Goal: Task Accomplishment & Management: Manage account settings

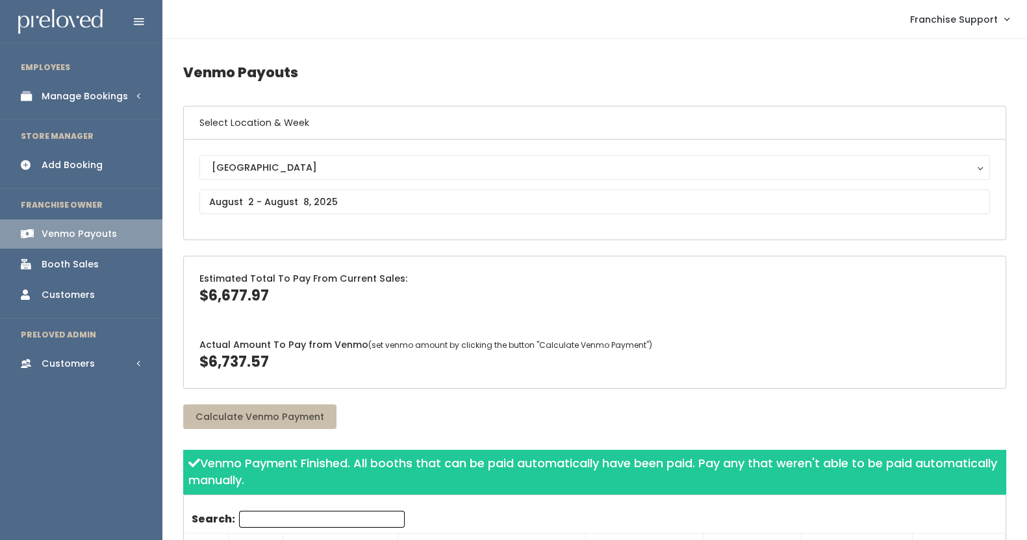
click at [79, 96] on div "Manage Bookings" at bounding box center [85, 97] width 86 height 14
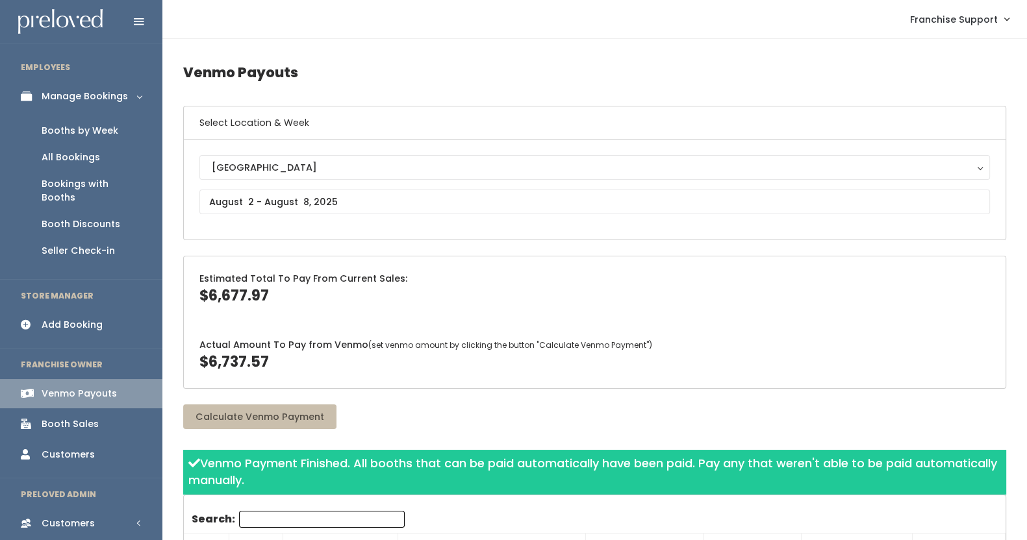
click at [80, 130] on div "Booths by Week" at bounding box center [80, 131] width 77 height 14
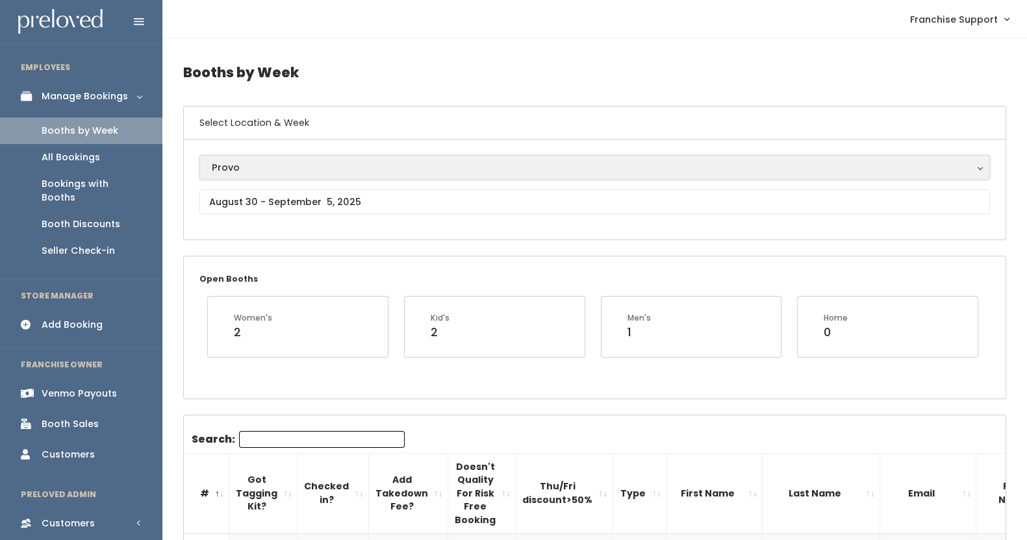
click at [288, 175] on button "Provo" at bounding box center [594, 167] width 790 height 25
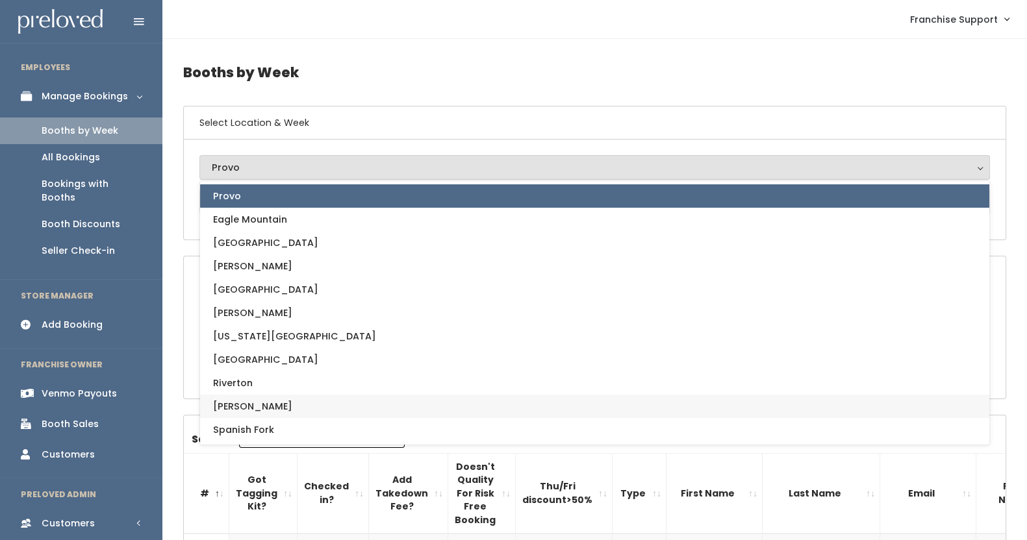
click at [278, 395] on link "[PERSON_NAME]" at bounding box center [594, 406] width 789 height 23
select select "3"
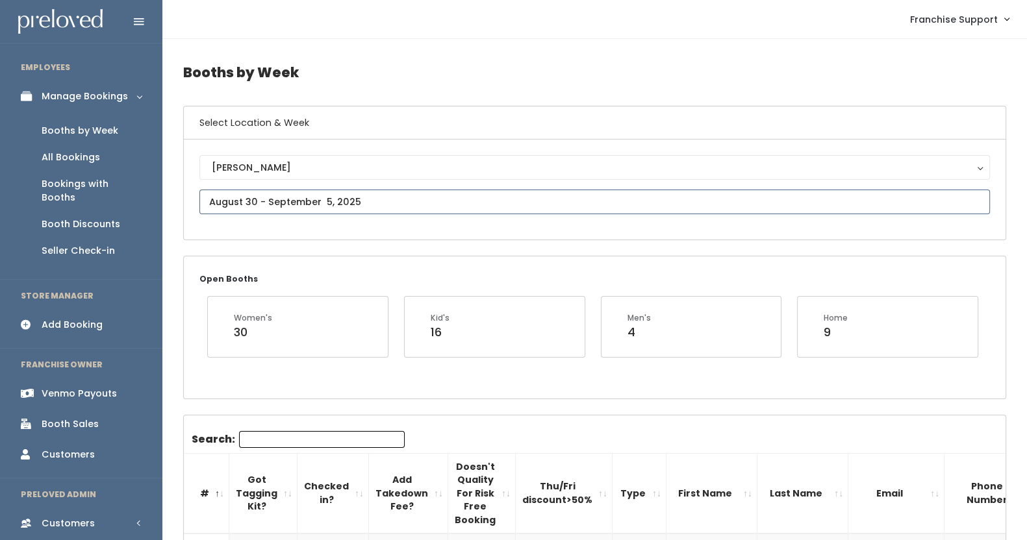
click at [285, 203] on input "text" at bounding box center [594, 202] width 790 height 25
type input "[DATE] to [DATE]"
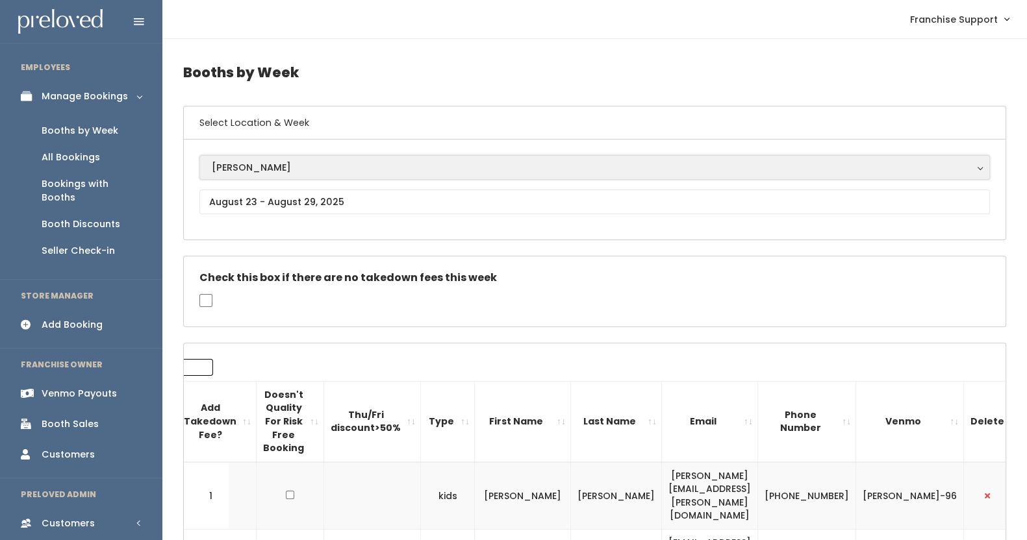
click at [321, 168] on div "[PERSON_NAME]" at bounding box center [595, 167] width 766 height 14
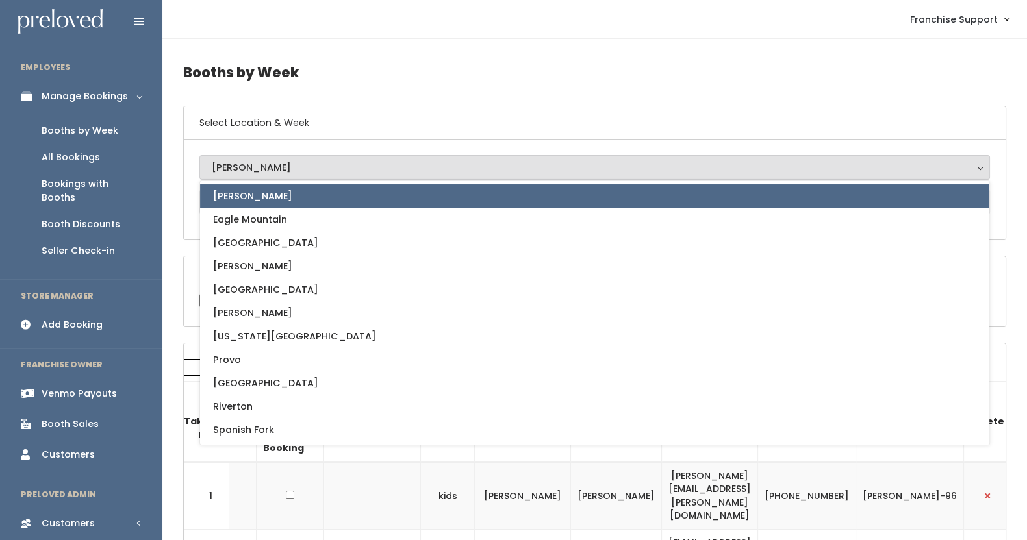
click at [319, 168] on div "[PERSON_NAME]" at bounding box center [595, 167] width 766 height 14
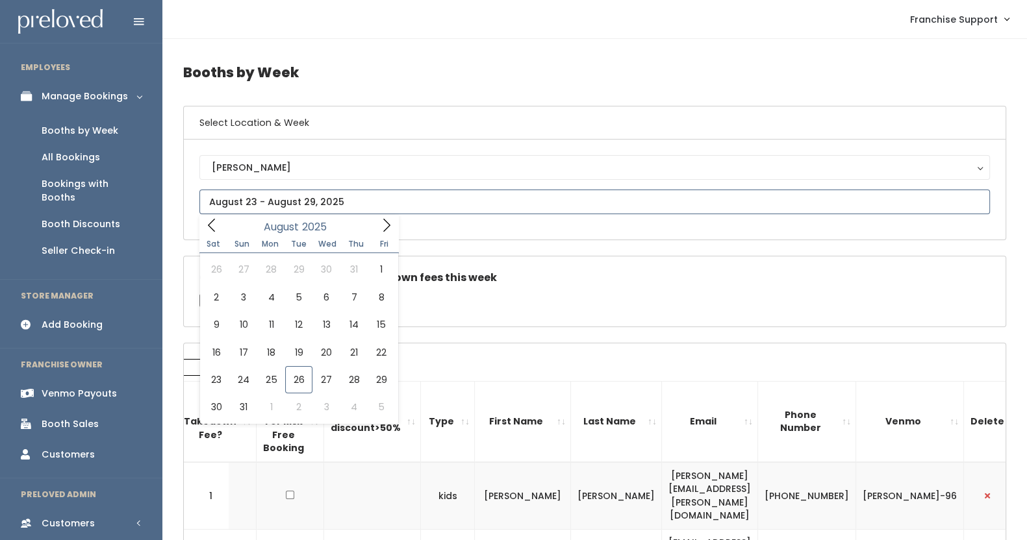
click at [308, 192] on input "text" at bounding box center [594, 202] width 790 height 25
type input "August 30 to September 5"
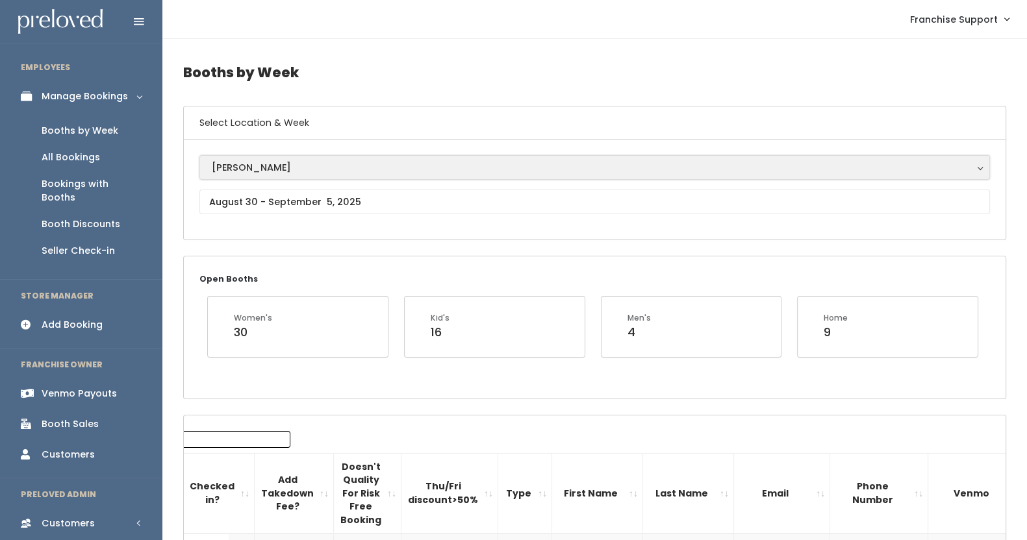
click at [302, 175] on button "[PERSON_NAME]" at bounding box center [594, 167] width 790 height 25
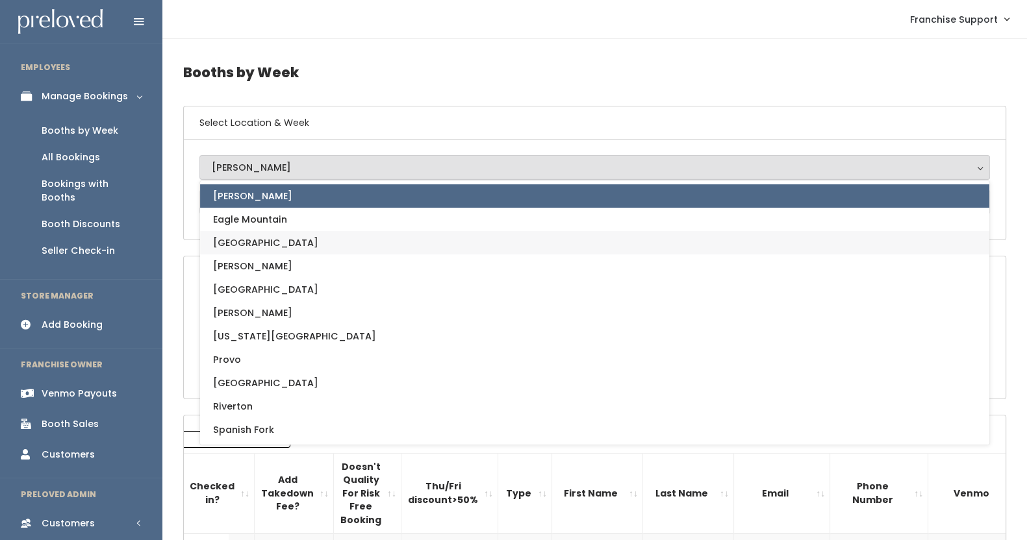
click at [299, 240] on link "[GEOGRAPHIC_DATA]" at bounding box center [594, 242] width 789 height 23
select select "17"
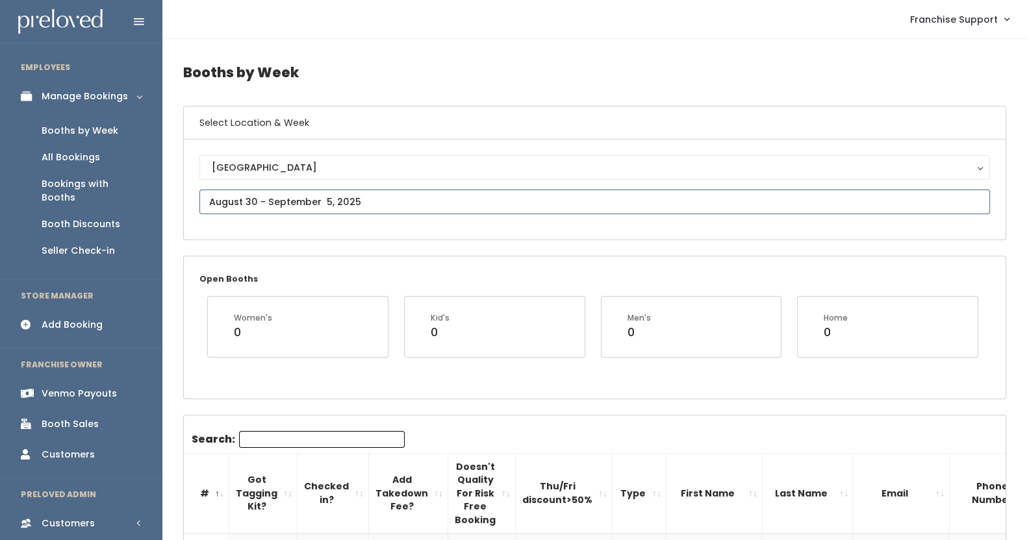
click at [315, 193] on input "text" at bounding box center [594, 202] width 790 height 25
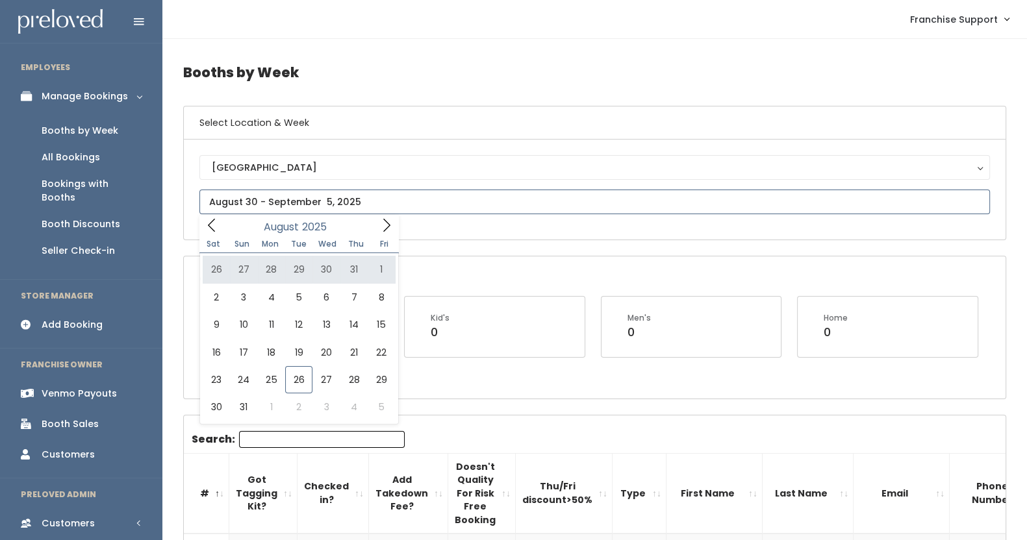
click at [381, 226] on icon at bounding box center [386, 225] width 14 height 14
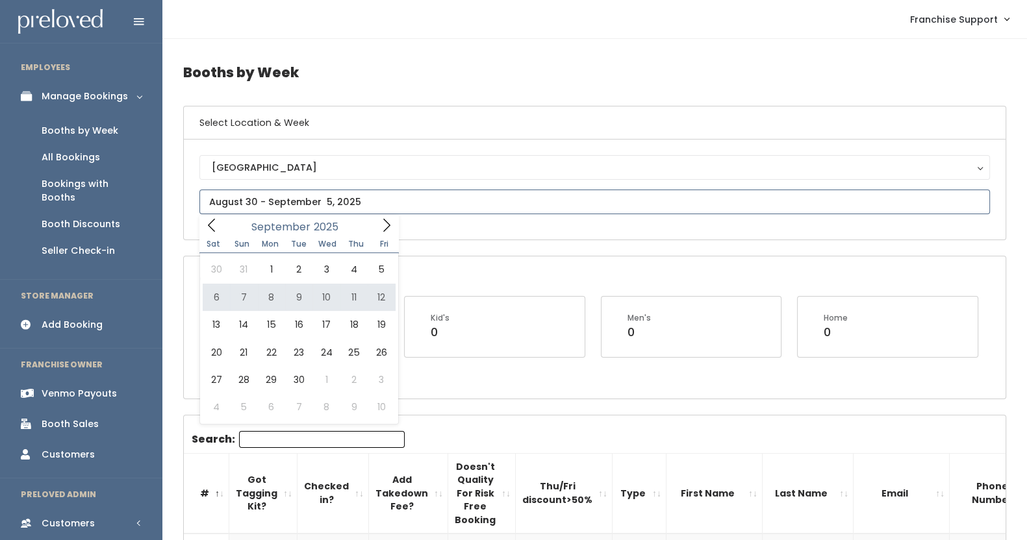
type input "September 6 to September 12"
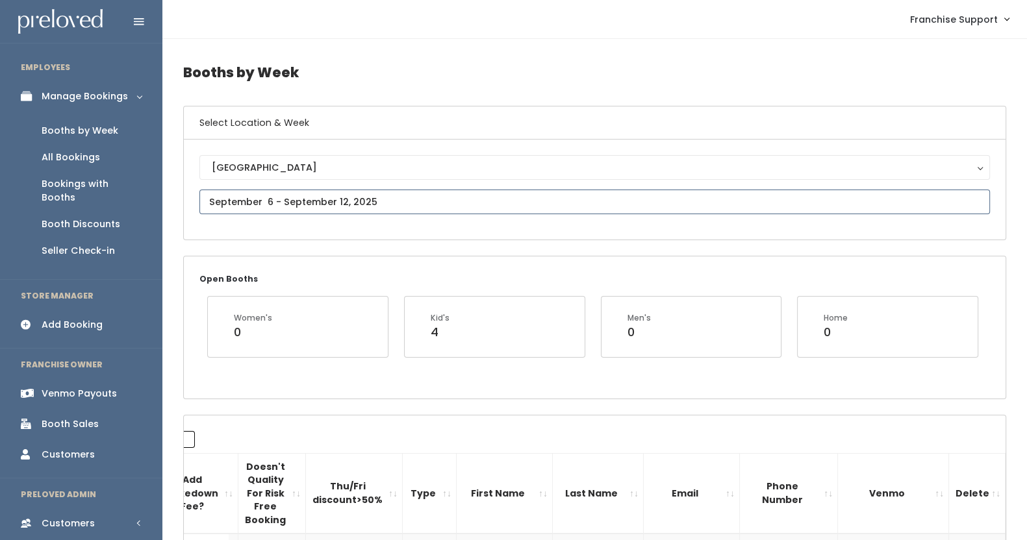
click at [272, 205] on input "text" at bounding box center [594, 202] width 790 height 25
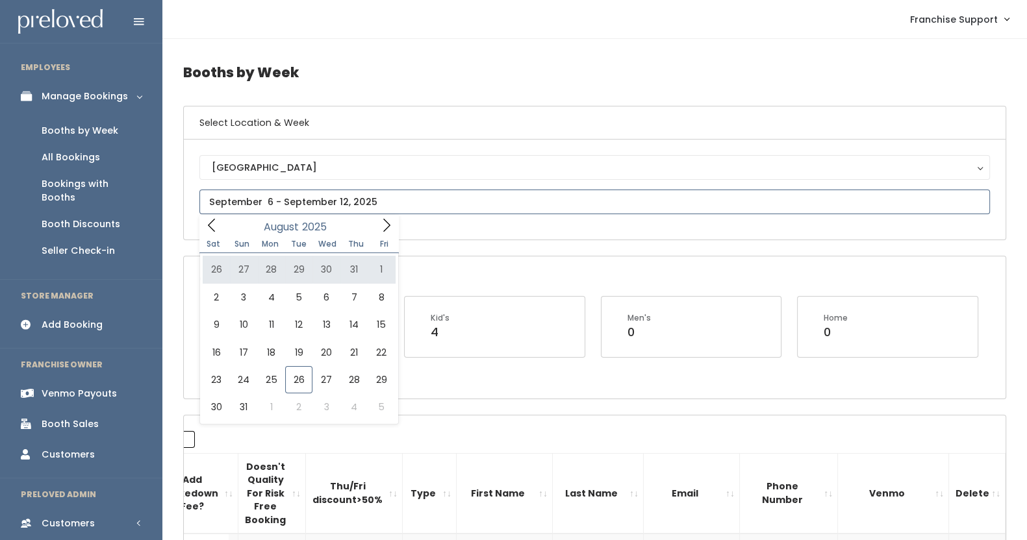
click at [380, 226] on icon at bounding box center [386, 225] width 14 height 14
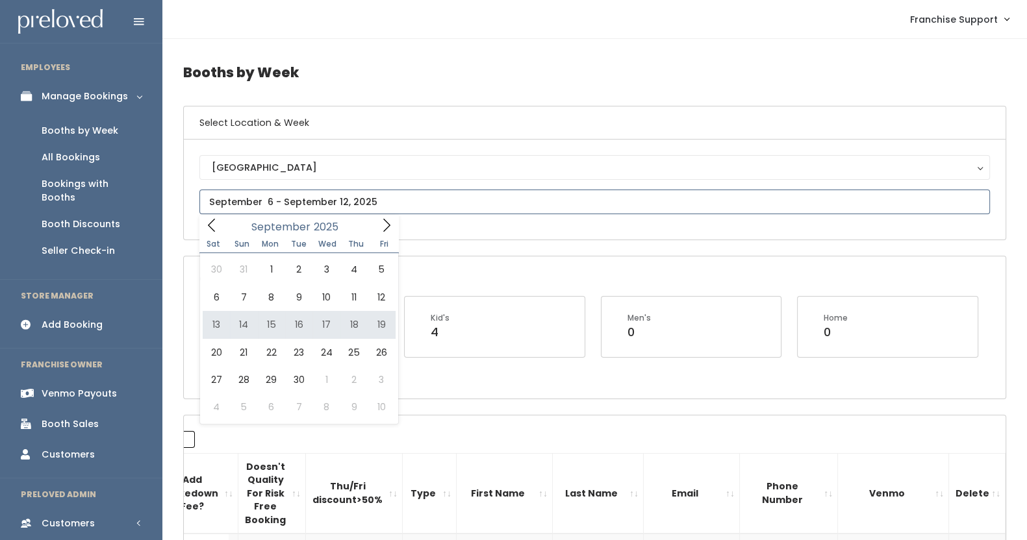
type input "September 13 to September 19"
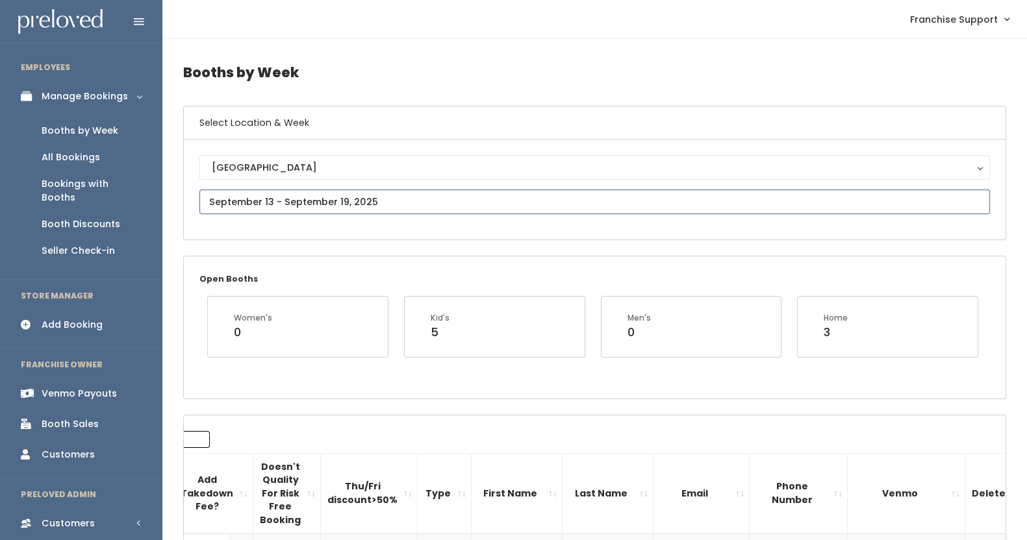
click at [310, 205] on input "text" at bounding box center [594, 202] width 790 height 25
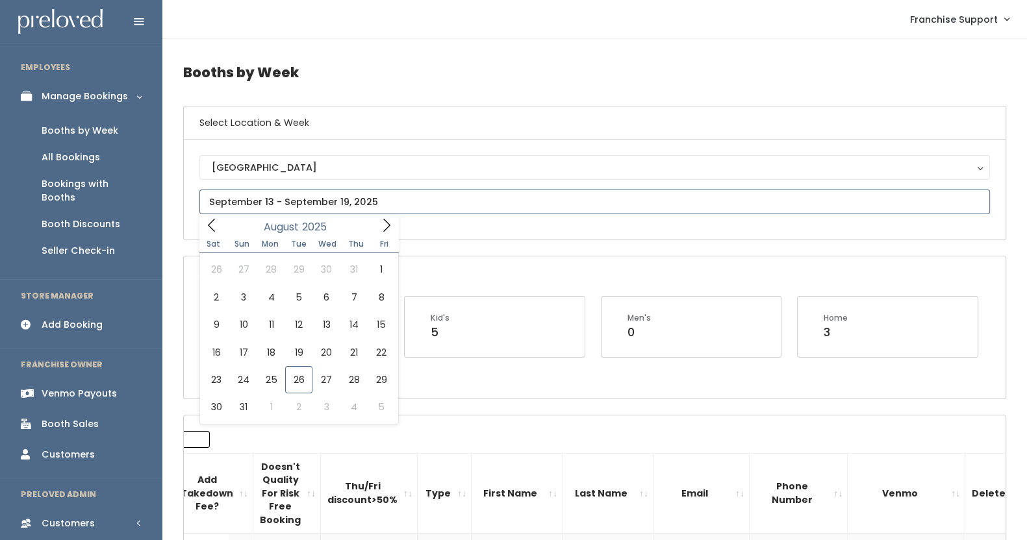
click at [385, 223] on icon at bounding box center [386, 225] width 14 height 14
type input "September 20 to September 26"
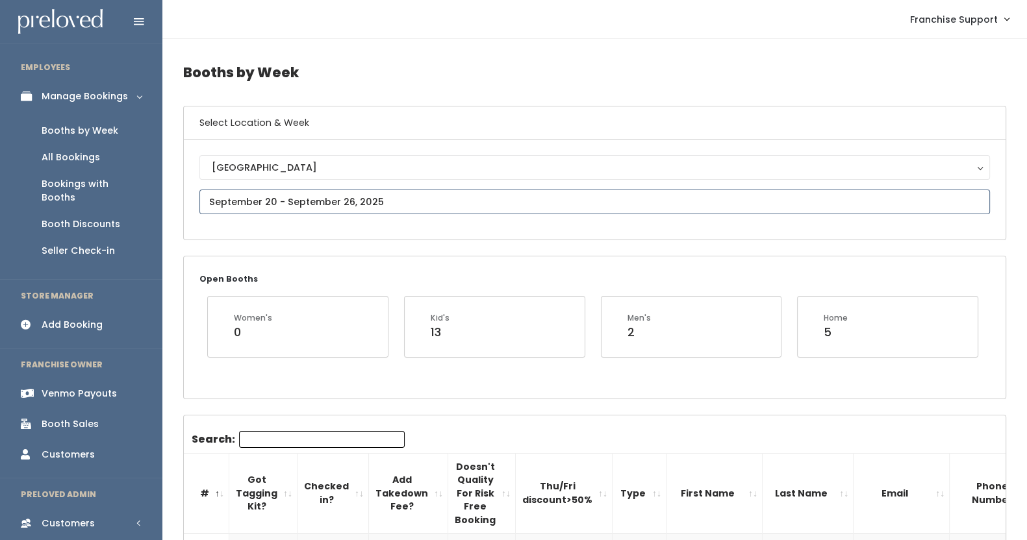
click at [295, 192] on input "text" at bounding box center [594, 202] width 790 height 25
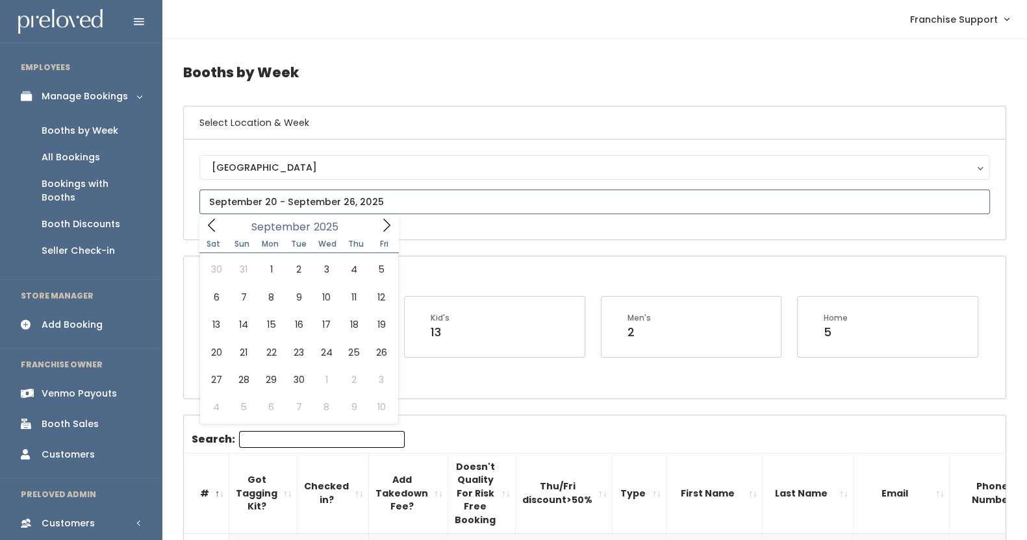
click at [391, 225] on icon at bounding box center [386, 225] width 14 height 14
type input "September 27 to October 3"
